Goal: Task Accomplishment & Management: Manage account settings

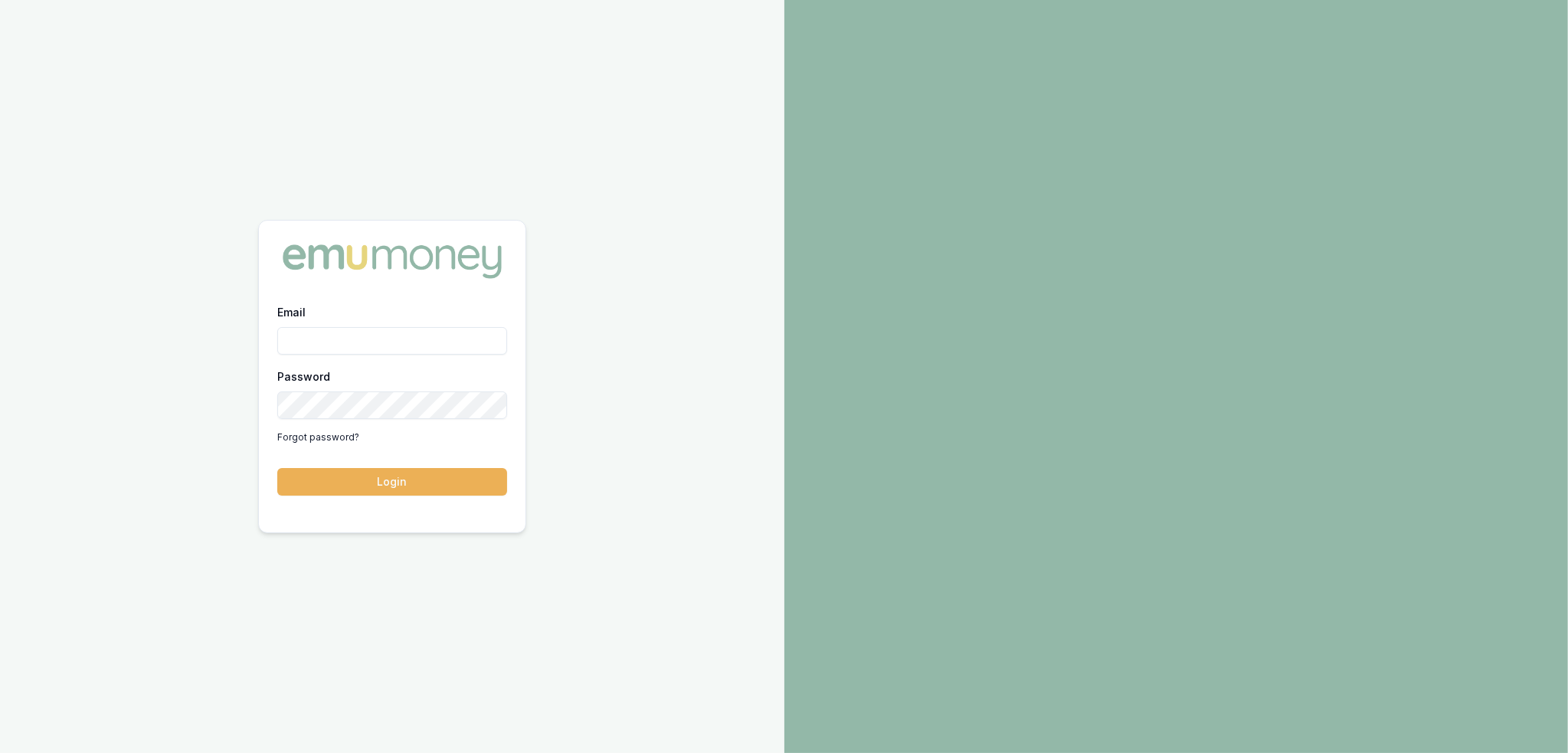
click at [368, 343] on input "Email" at bounding box center [392, 341] width 230 height 27
type input "robyn.adams@emumoney.com.au"
click at [354, 485] on button "Login" at bounding box center [392, 482] width 230 height 27
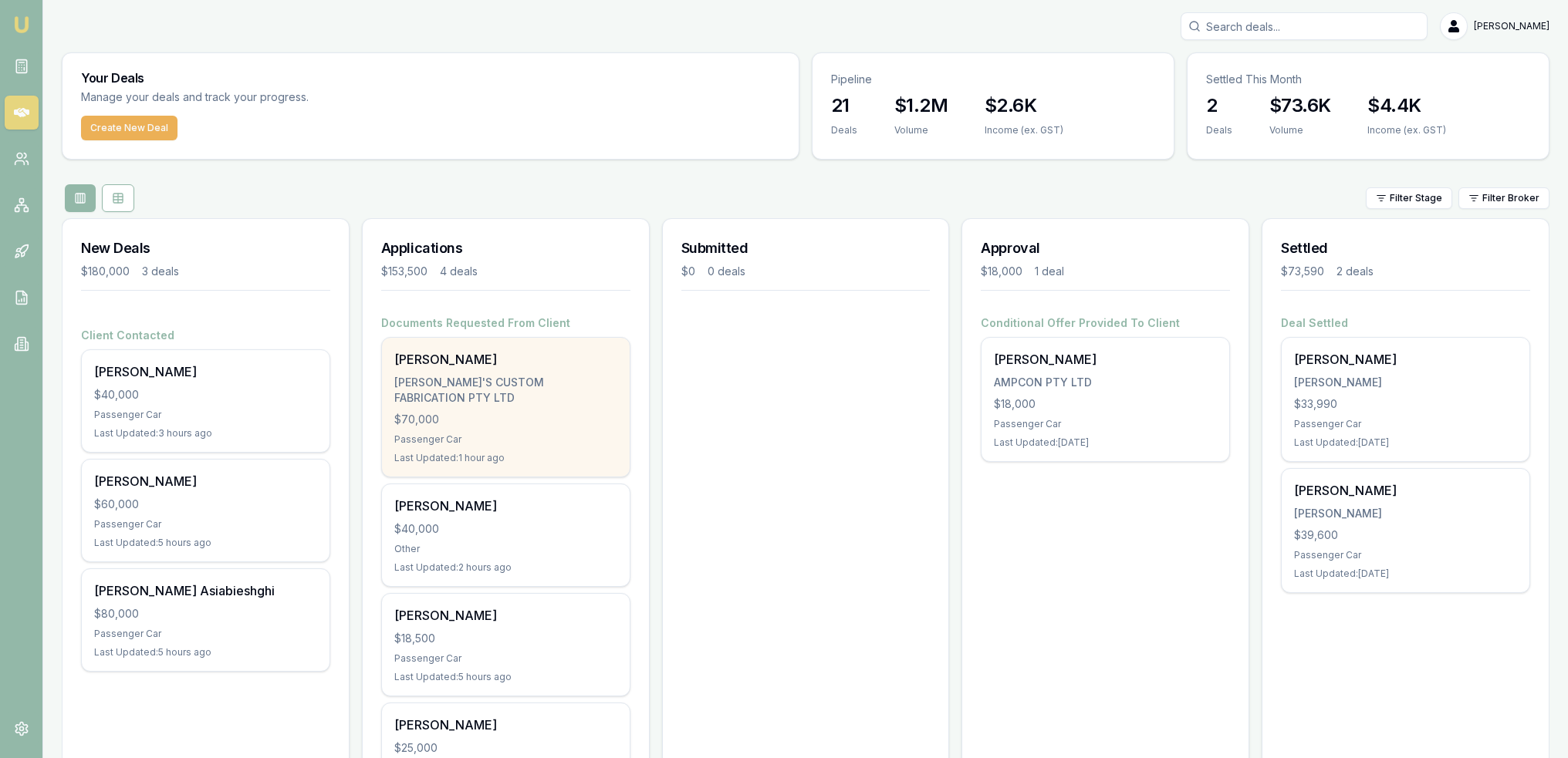
click at [540, 375] on div "[PERSON_NAME]'S CUSTOM FABRICATION PTY LTD" at bounding box center [506, 389] width 223 height 31
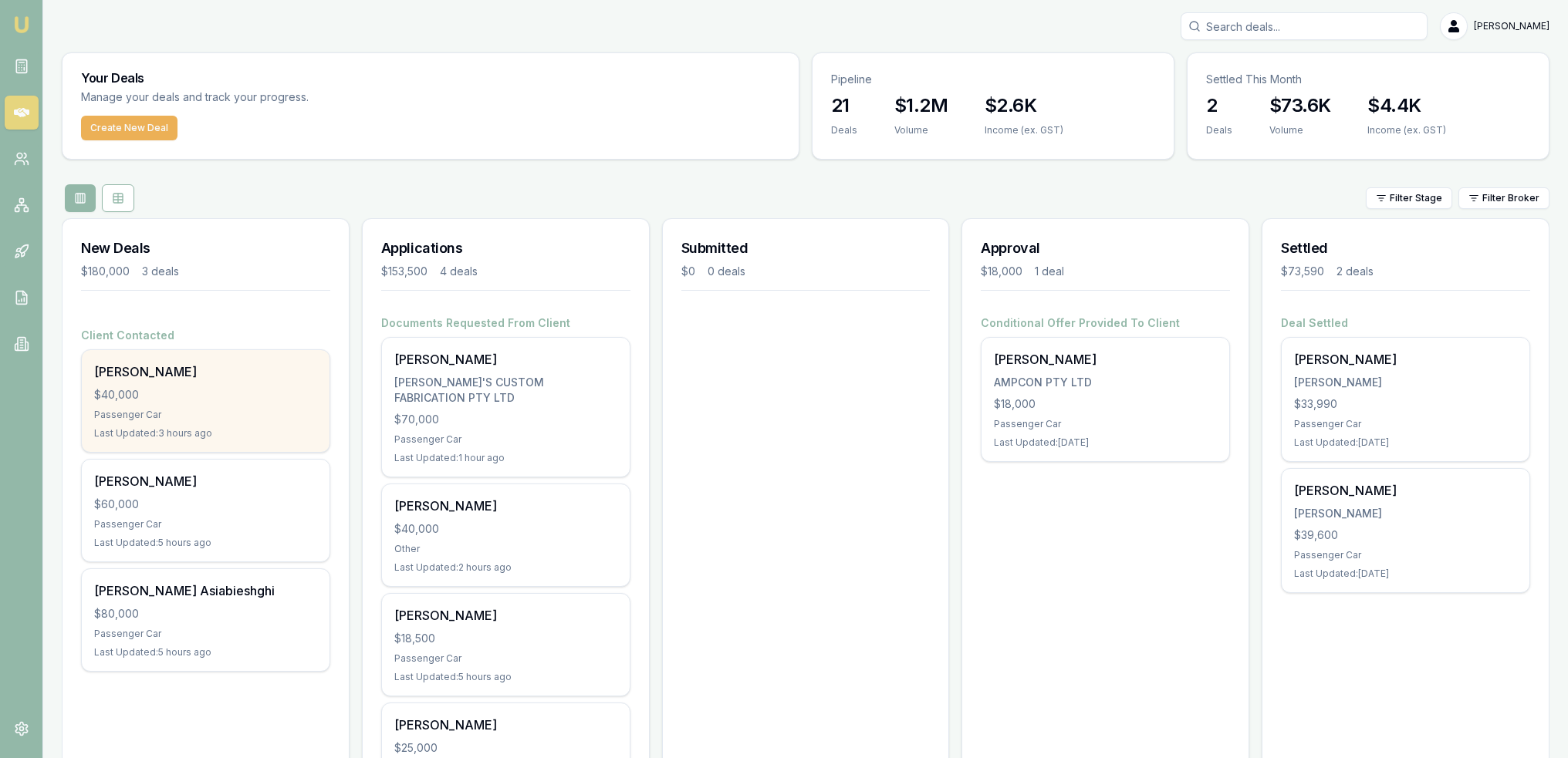
click at [155, 397] on div "$40,000" at bounding box center [205, 395] width 223 height 16
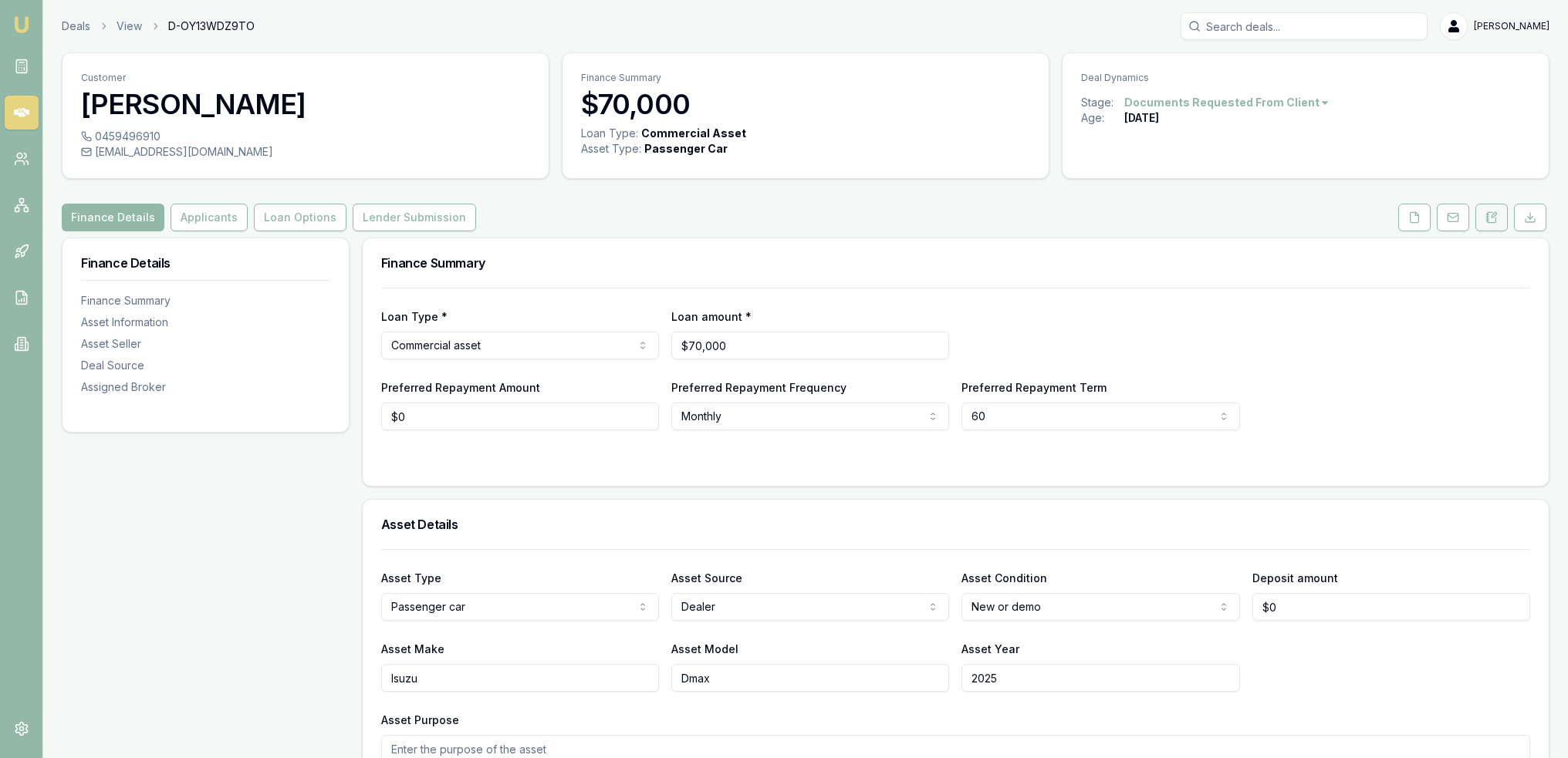
click at [1490, 219] on icon at bounding box center [1491, 217] width 13 height 13
click at [1490, 215] on icon at bounding box center [1491, 217] width 13 height 13
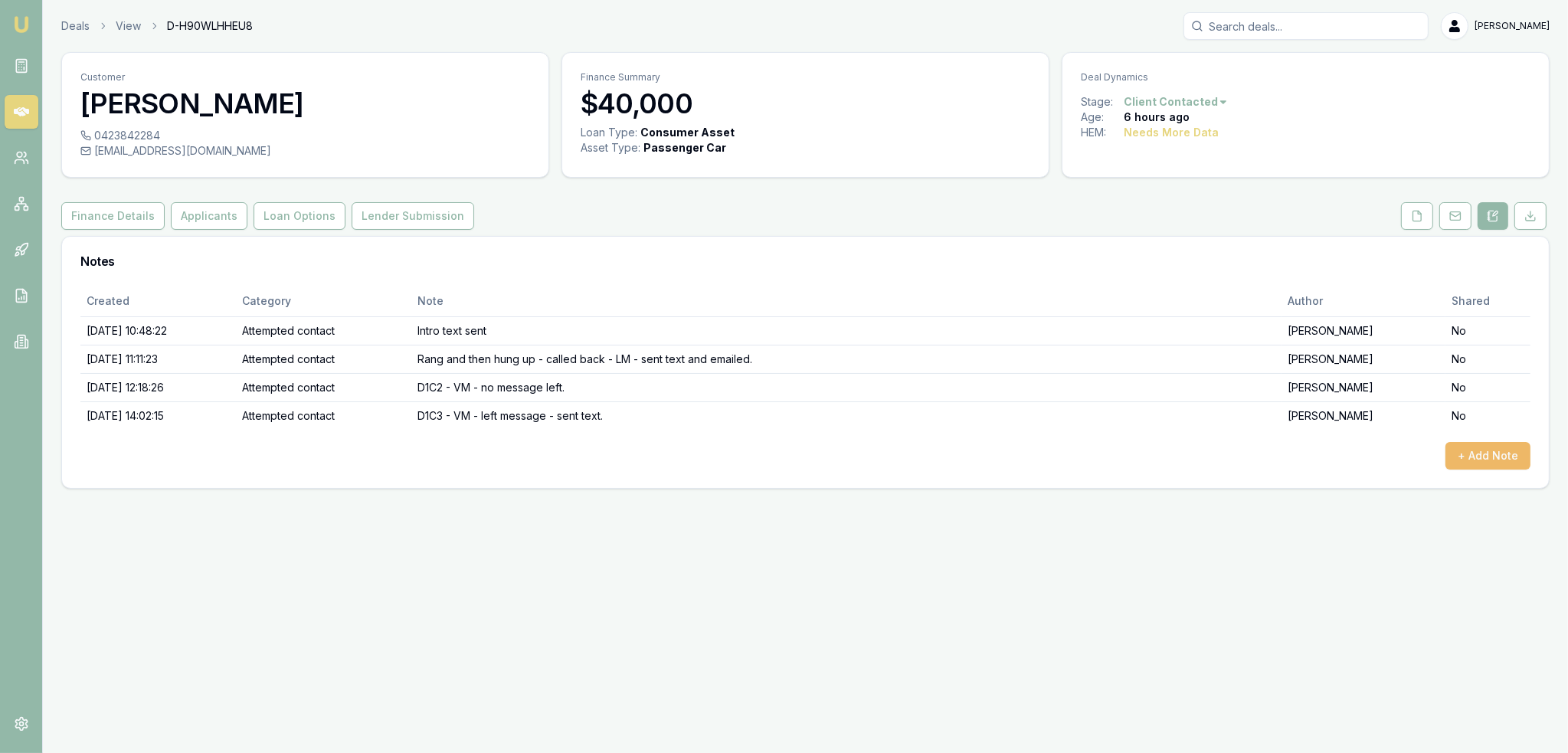
click at [1494, 458] on button "+ Add Note" at bounding box center [1488, 456] width 85 height 27
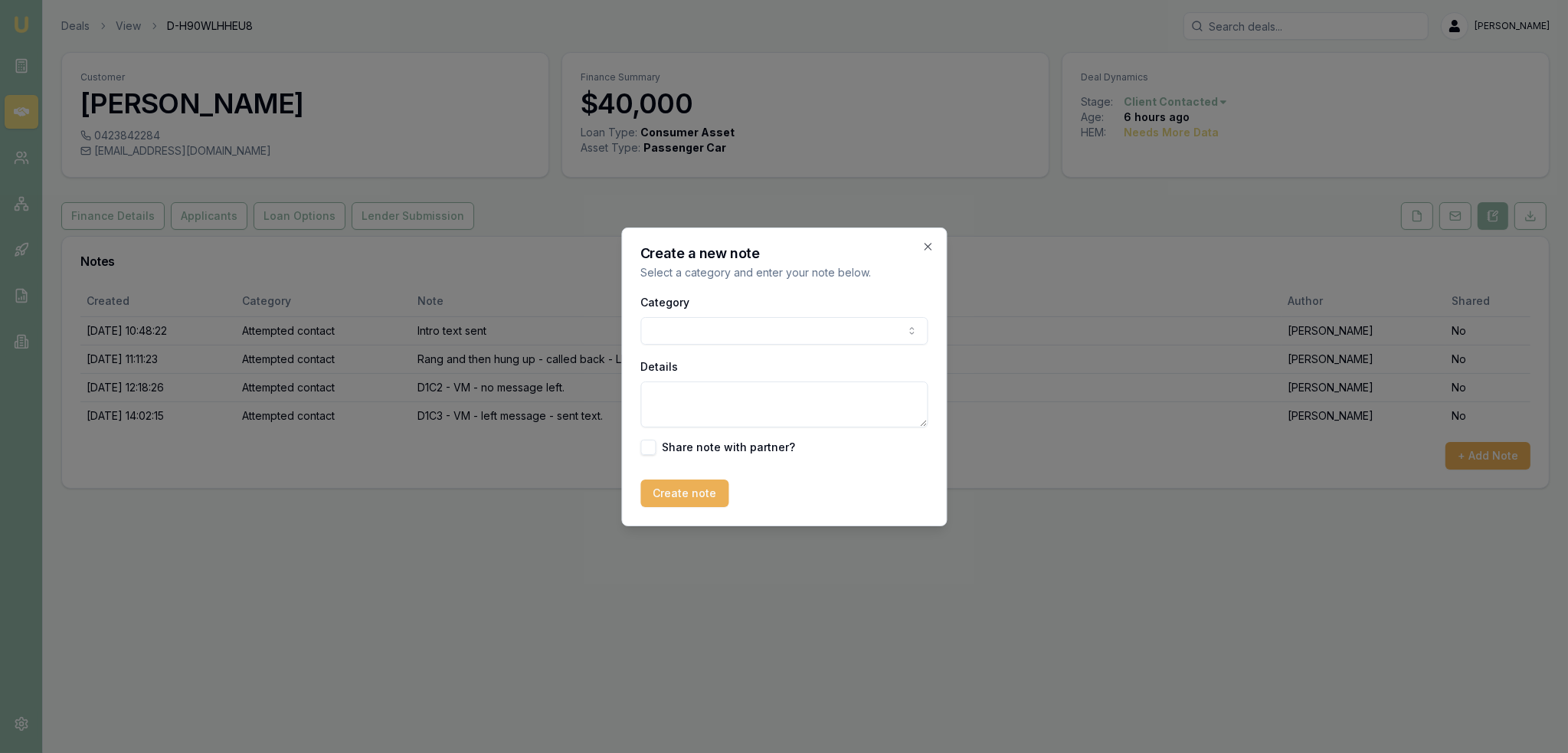
click at [764, 326] on body "Emu Broker Deals View D-H90WLHHEU8 [PERSON_NAME] Toggle Menu Customer [PERSON_N…" at bounding box center [784, 376] width 1568 height 753
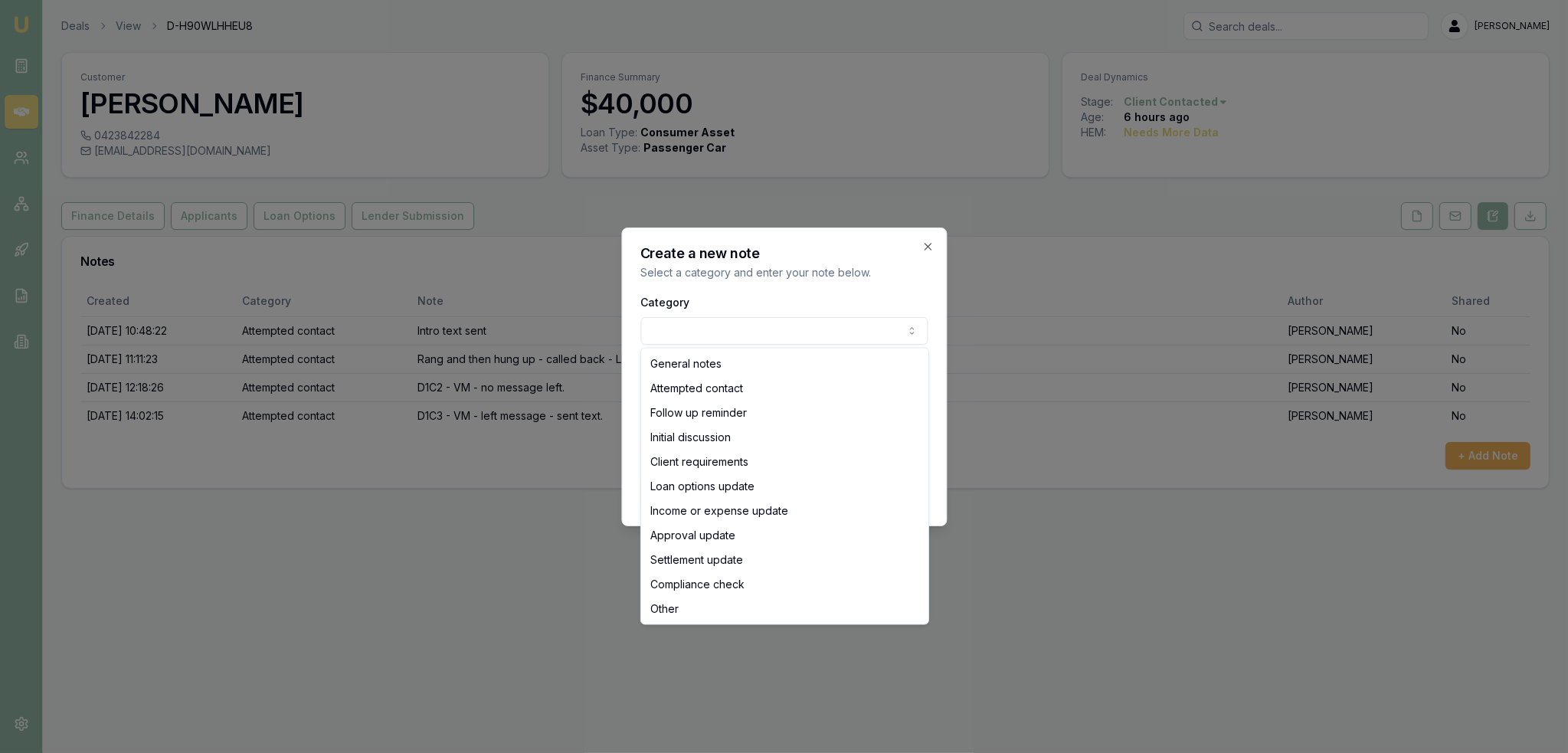
select select "ATTEMPTED_CONTACT"
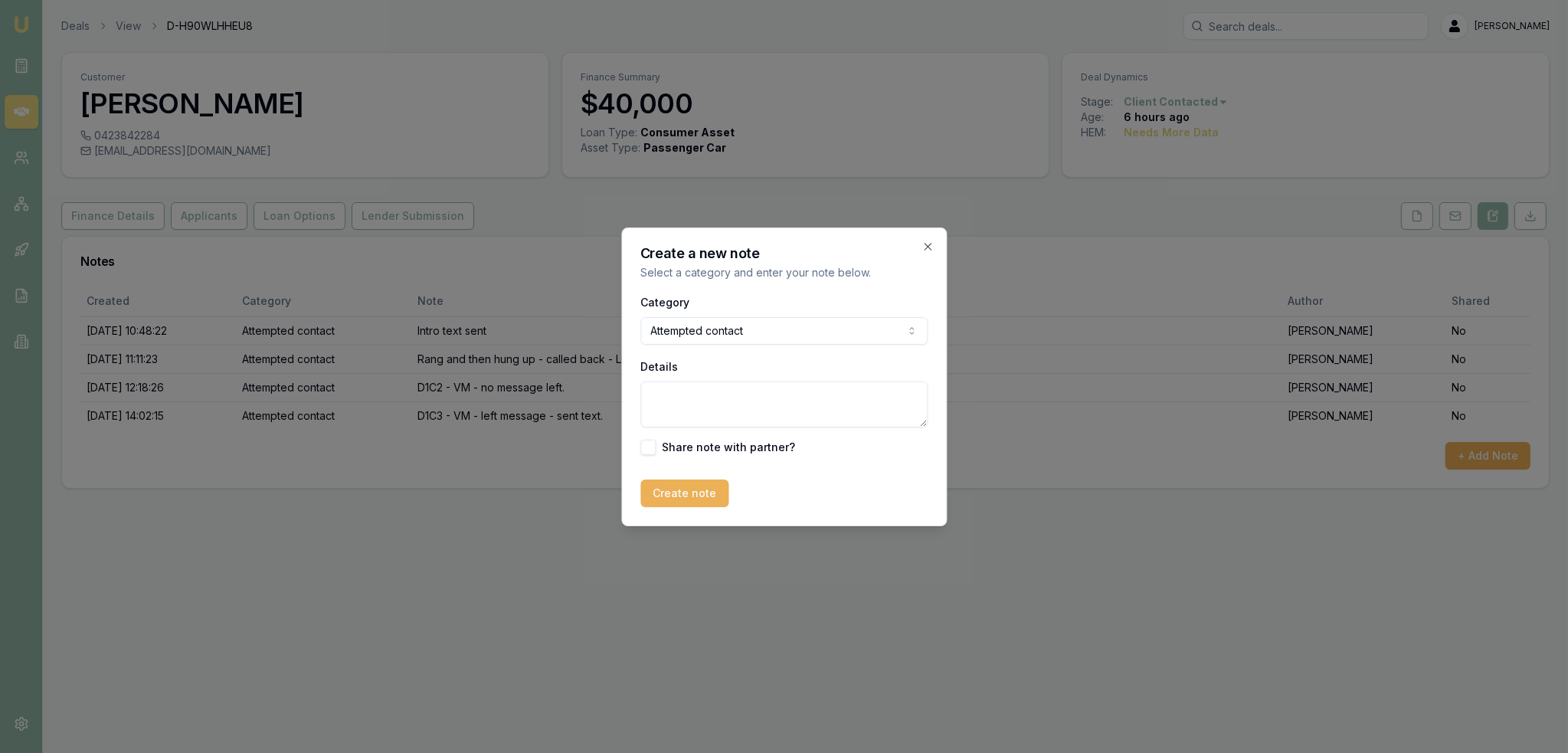
click at [705, 410] on textarea "Details" at bounding box center [784, 404] width 288 height 46
type textarea "D1C4 - [PERSON_NAME] - sent text."
click at [674, 495] on button "Create note" at bounding box center [684, 494] width 88 height 27
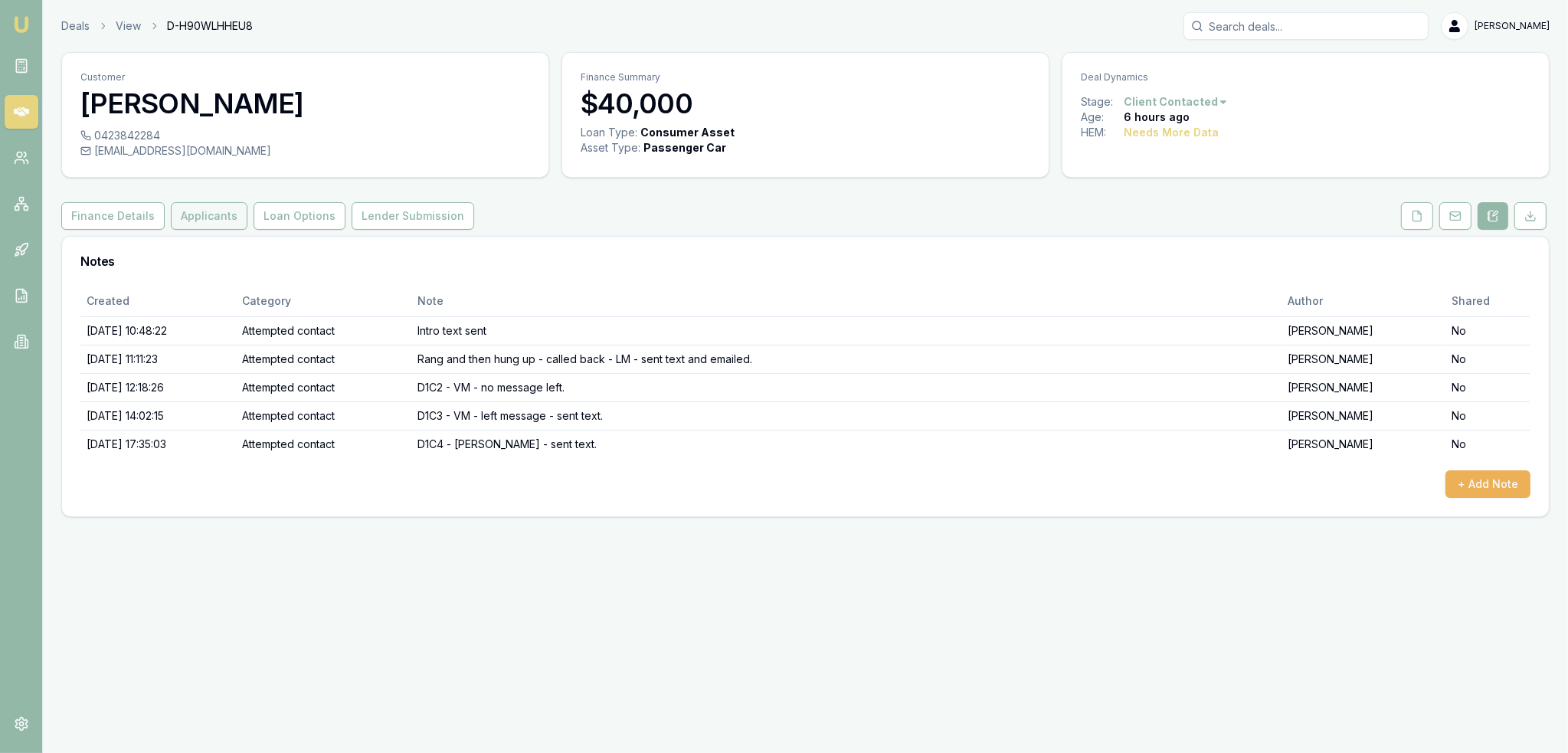
click at [184, 208] on button "Applicants" at bounding box center [209, 216] width 76 height 27
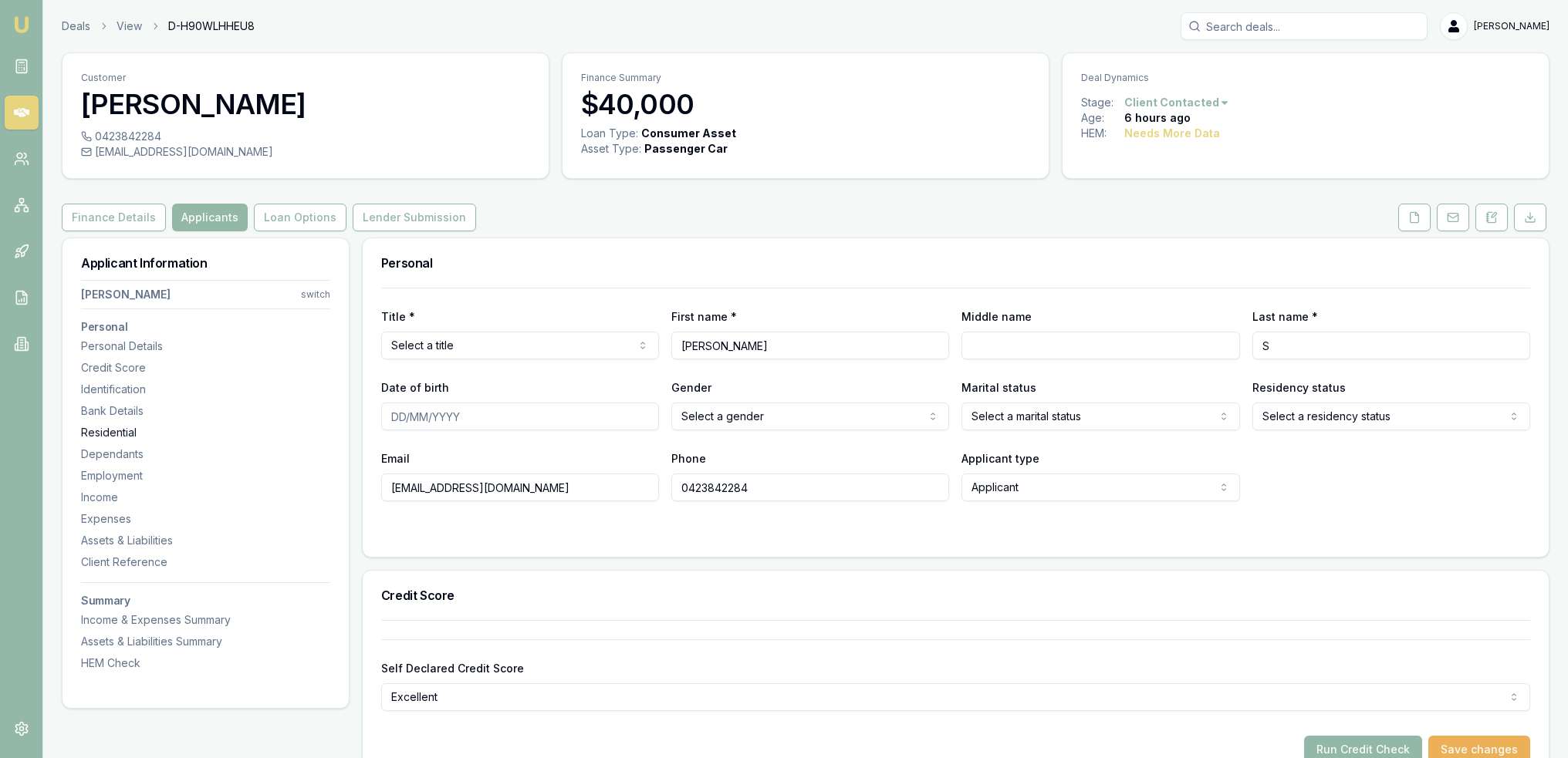
click at [110, 427] on div "Residential" at bounding box center [205, 433] width 249 height 16
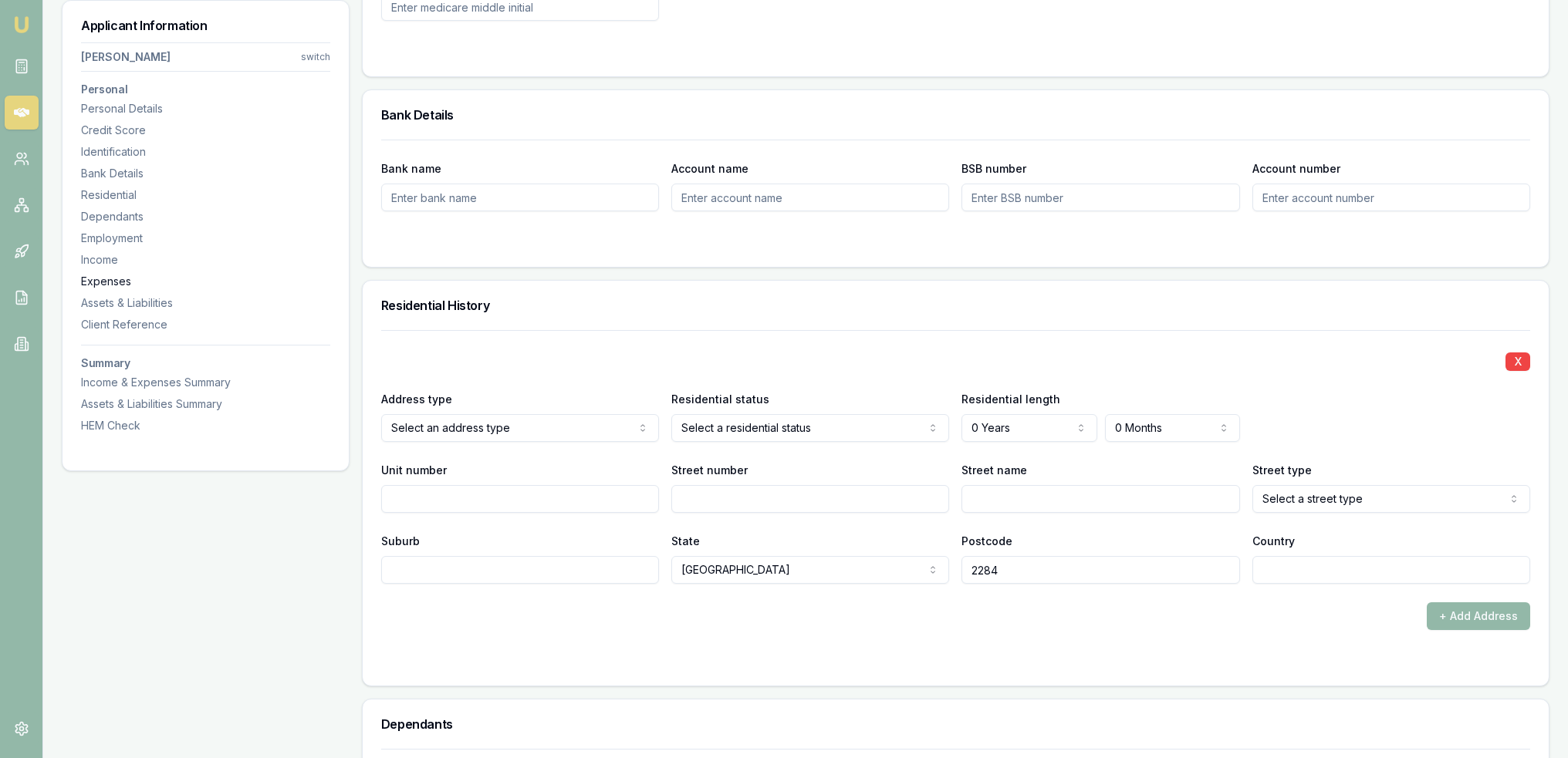
scroll to position [481, 0]
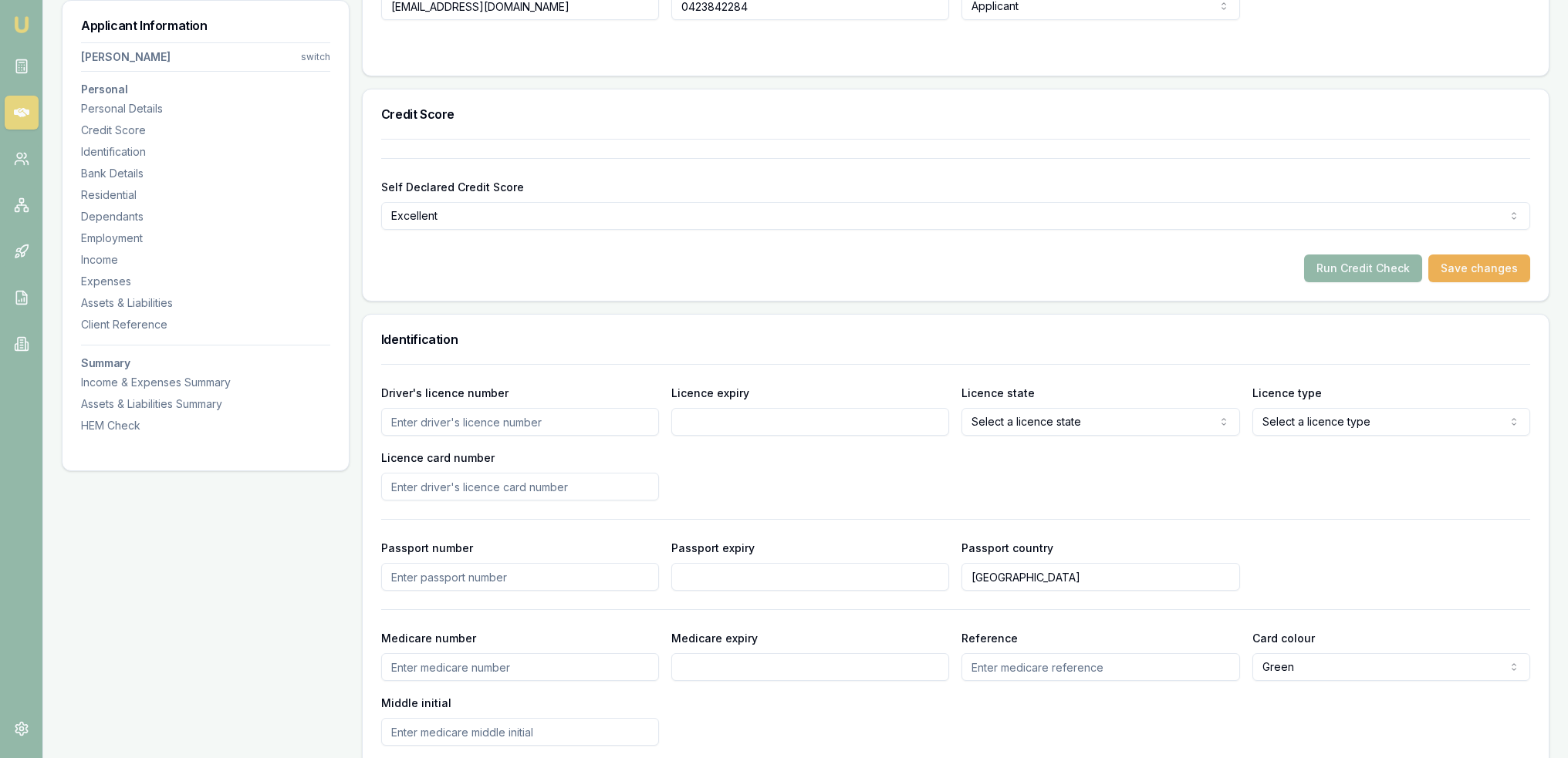
drag, startPoint x: 20, startPoint y: 27, endPoint x: 44, endPoint y: 8, distance: 30.6
click at [20, 27] on img at bounding box center [22, 25] width 19 height 19
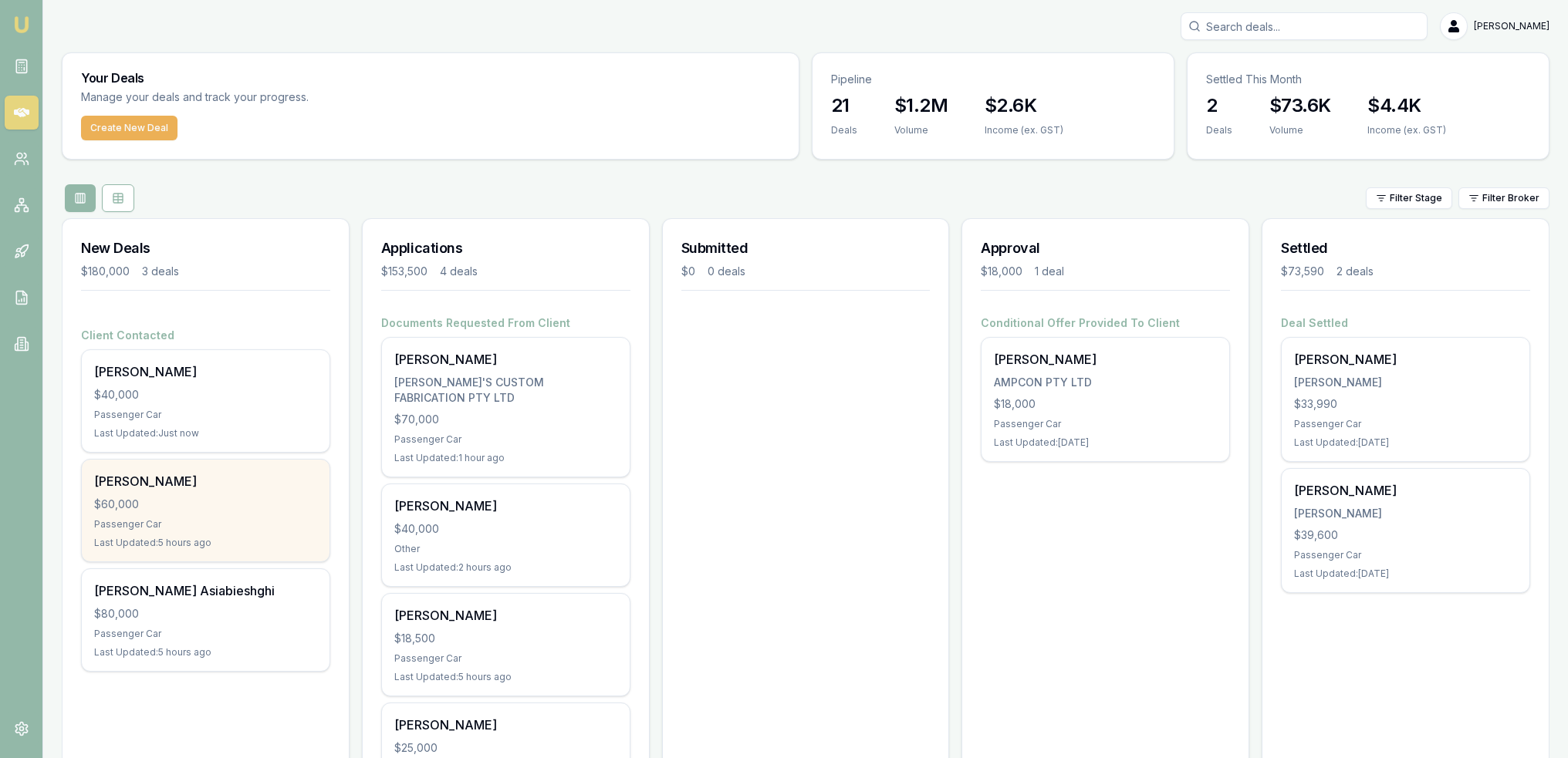
click at [225, 497] on div "$60,000" at bounding box center [205, 505] width 223 height 16
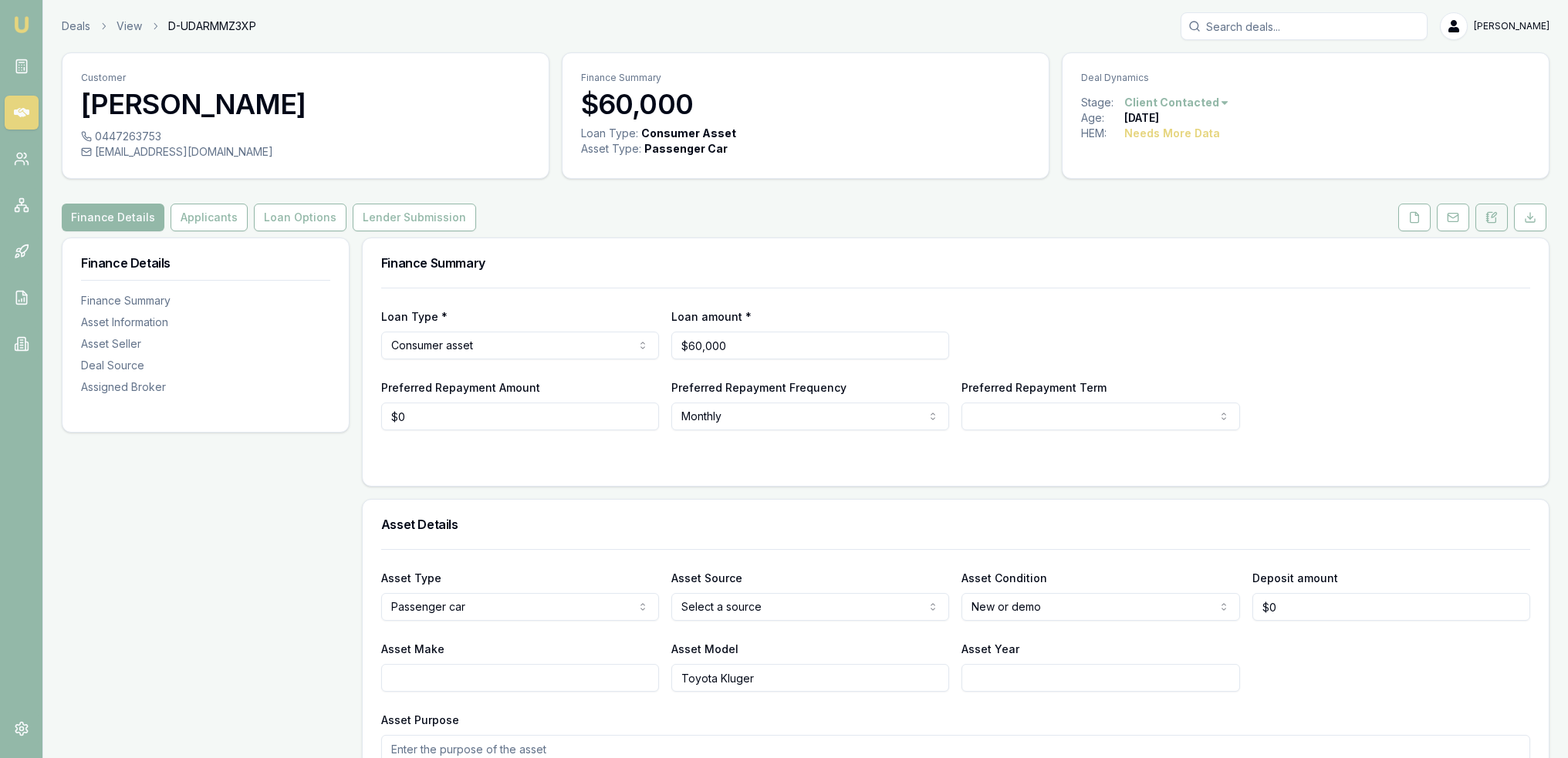
drag, startPoint x: 1497, startPoint y: 211, endPoint x: 1484, endPoint y: 219, distance: 15.3
click at [1497, 211] on icon at bounding box center [1491, 217] width 13 height 13
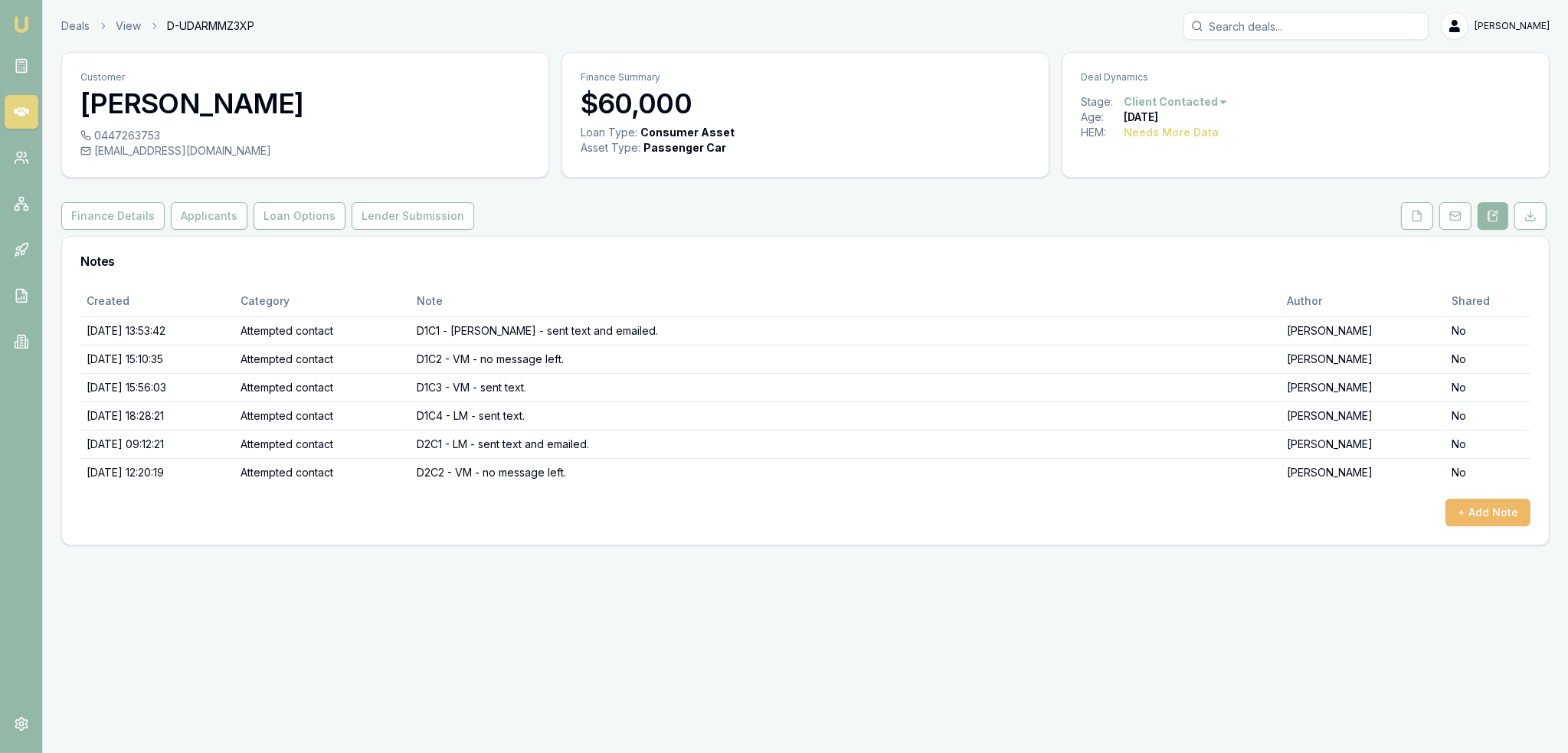
click at [1487, 513] on button "+ Add Note" at bounding box center [1488, 513] width 85 height 27
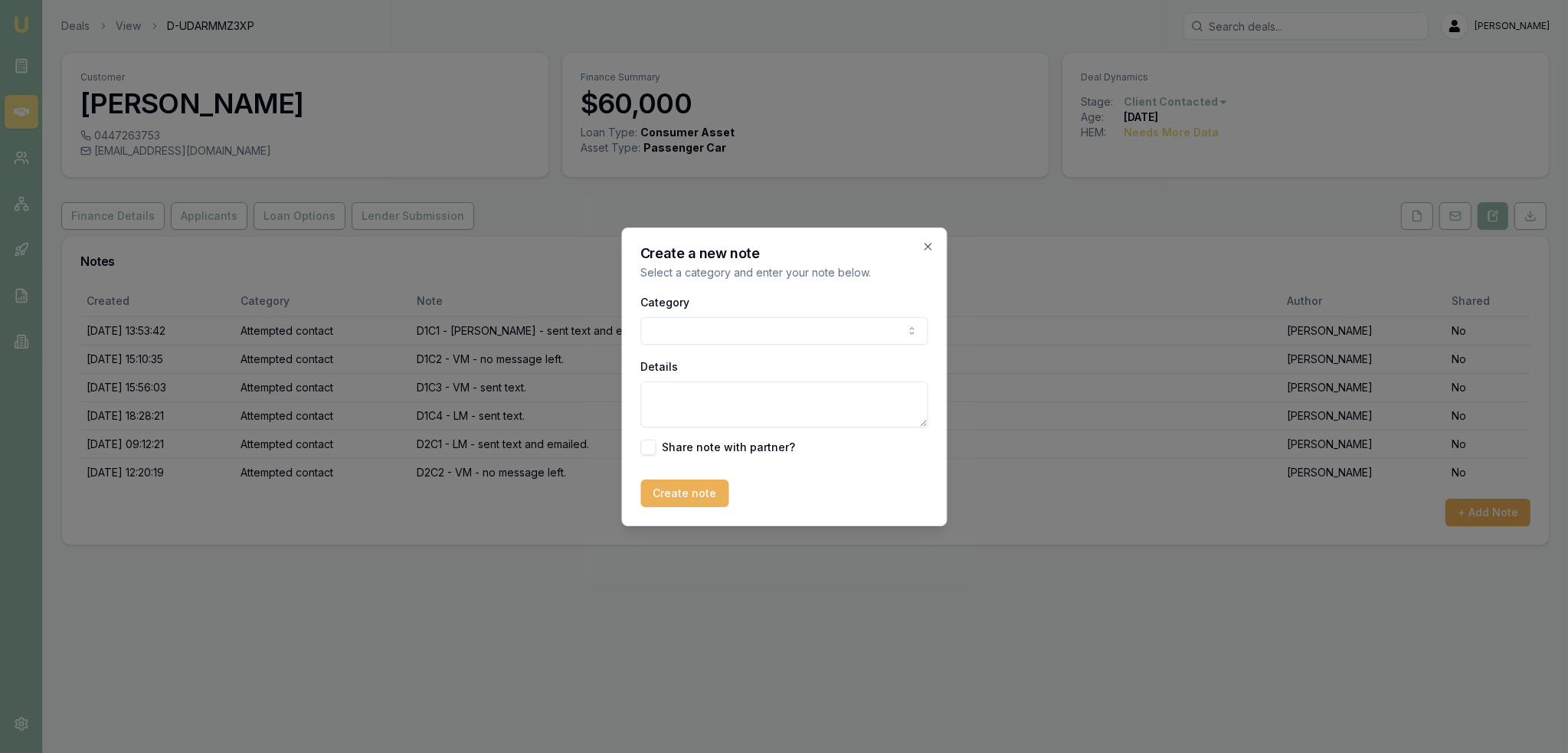
click at [824, 327] on body "Emu Broker Deals View D-UDARMMZ3XP Robyn Adams Toggle Menu Customer Kylie Gates…" at bounding box center [784, 376] width 1568 height 753
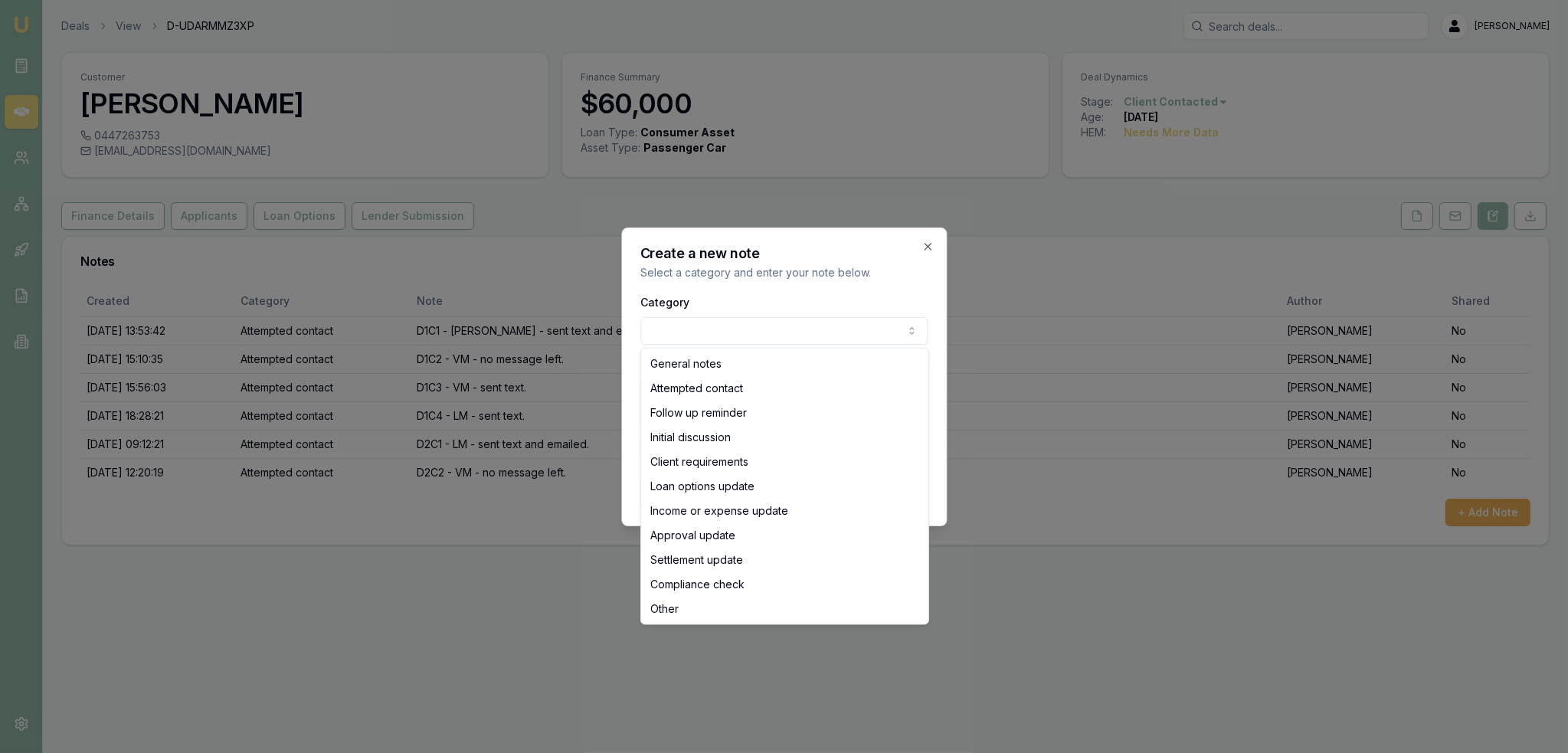
select select "ATTEMPTED_CONTACT"
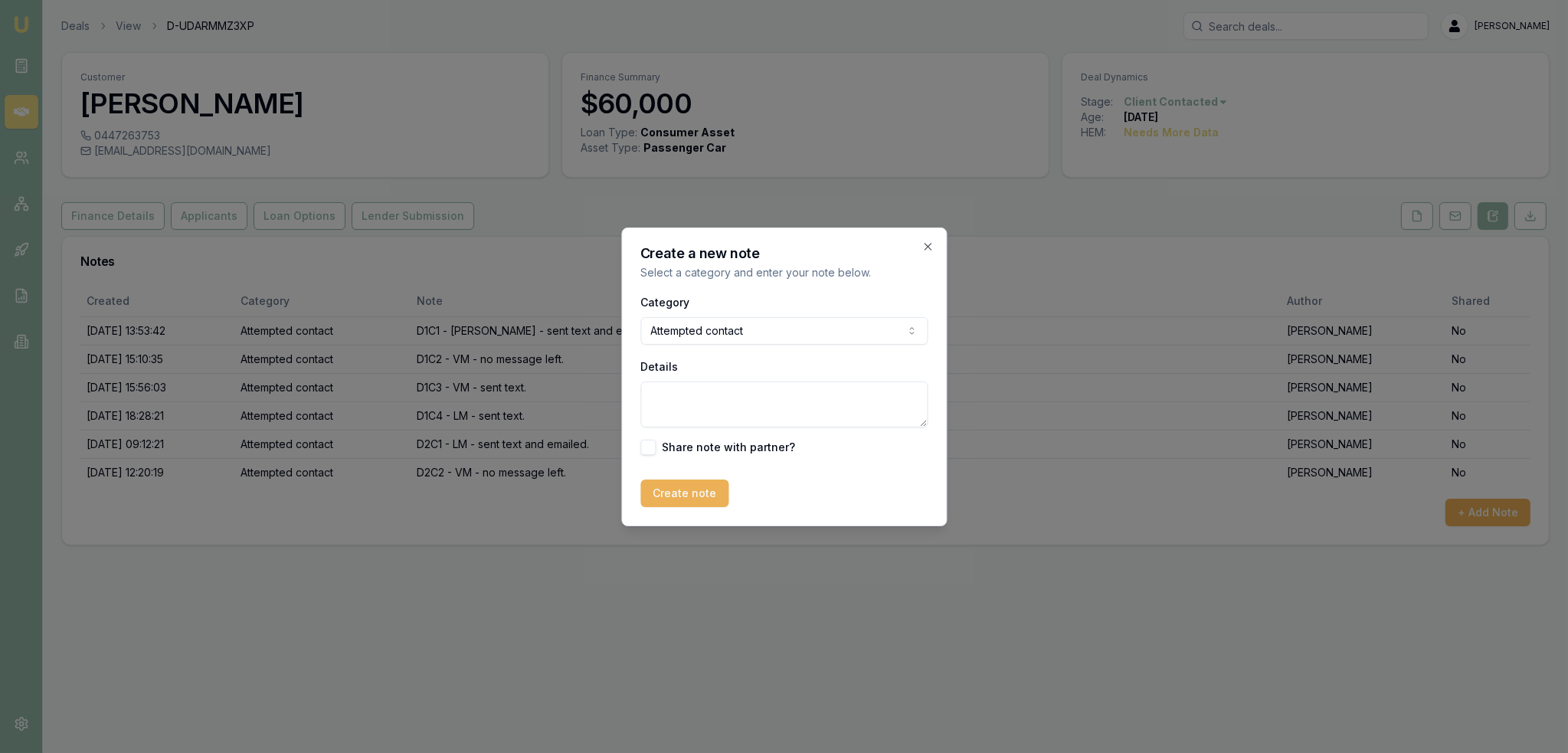
click at [732, 410] on textarea "Details" at bounding box center [784, 404] width 288 height 46
type textarea "D2C3 - VM - LM - sent text."
click at [690, 490] on button "Create note" at bounding box center [684, 494] width 88 height 27
